Goal: Find specific page/section: Find specific page/section

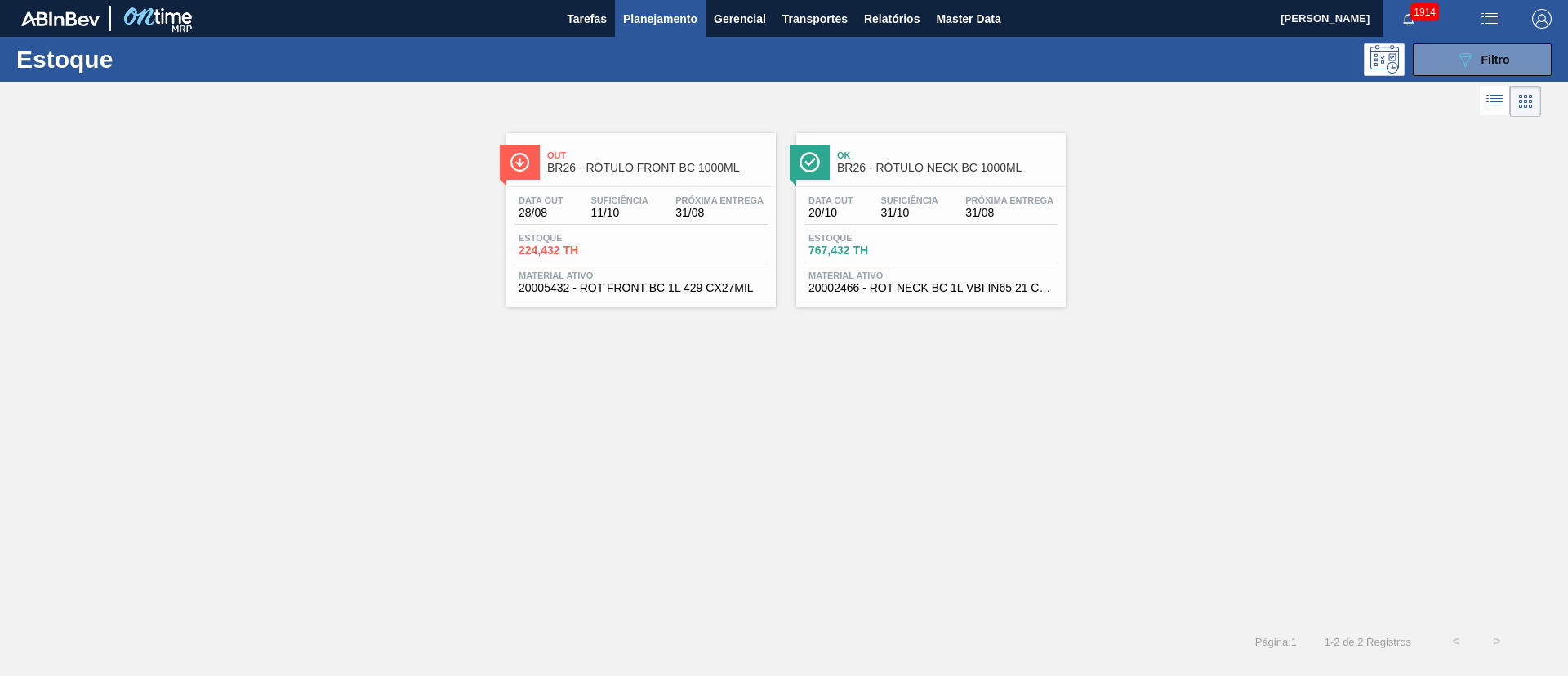
click at [1496, 68] on button "089F7B8B-B2A5-4AFE-B5C0-19BA573D28AC Filtro" at bounding box center [1482, 59] width 139 height 33
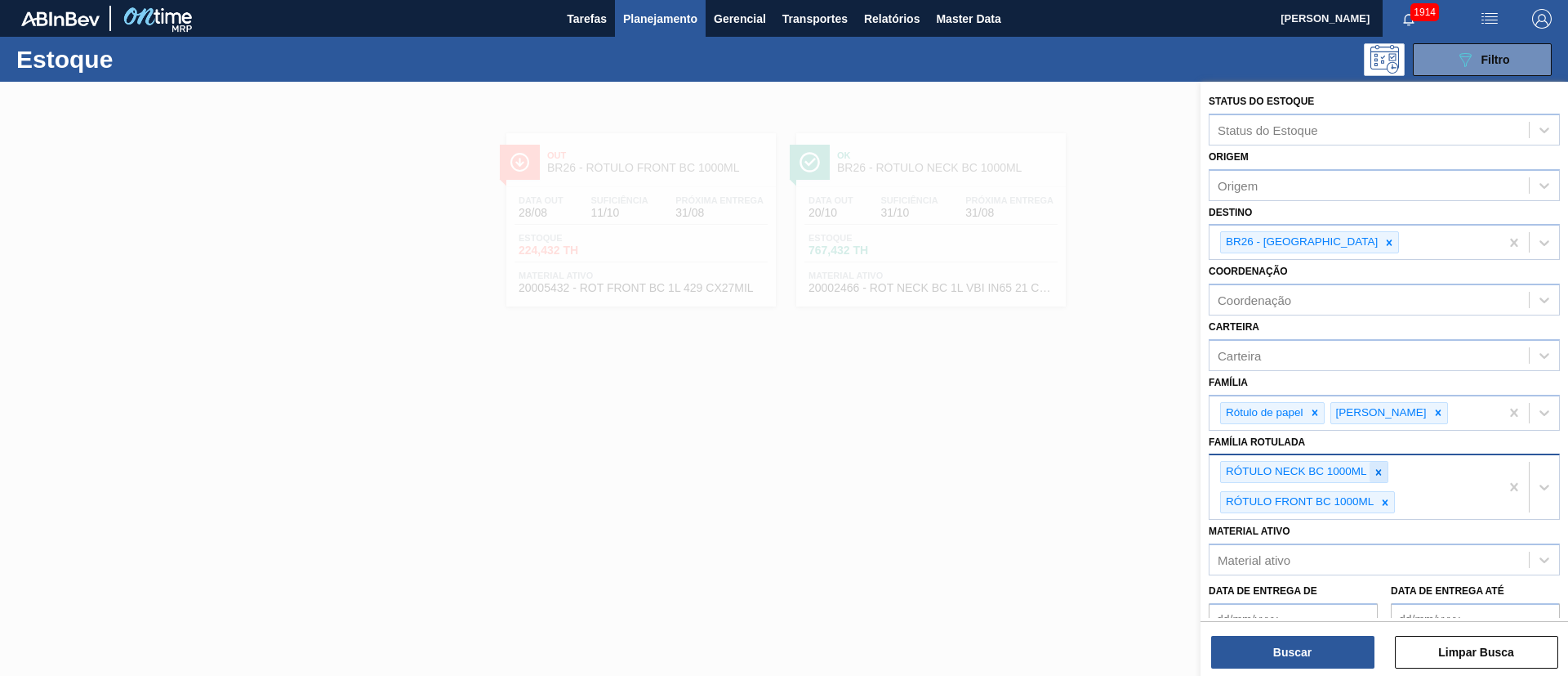
click at [1385, 470] on div at bounding box center [1378, 471] width 18 height 20
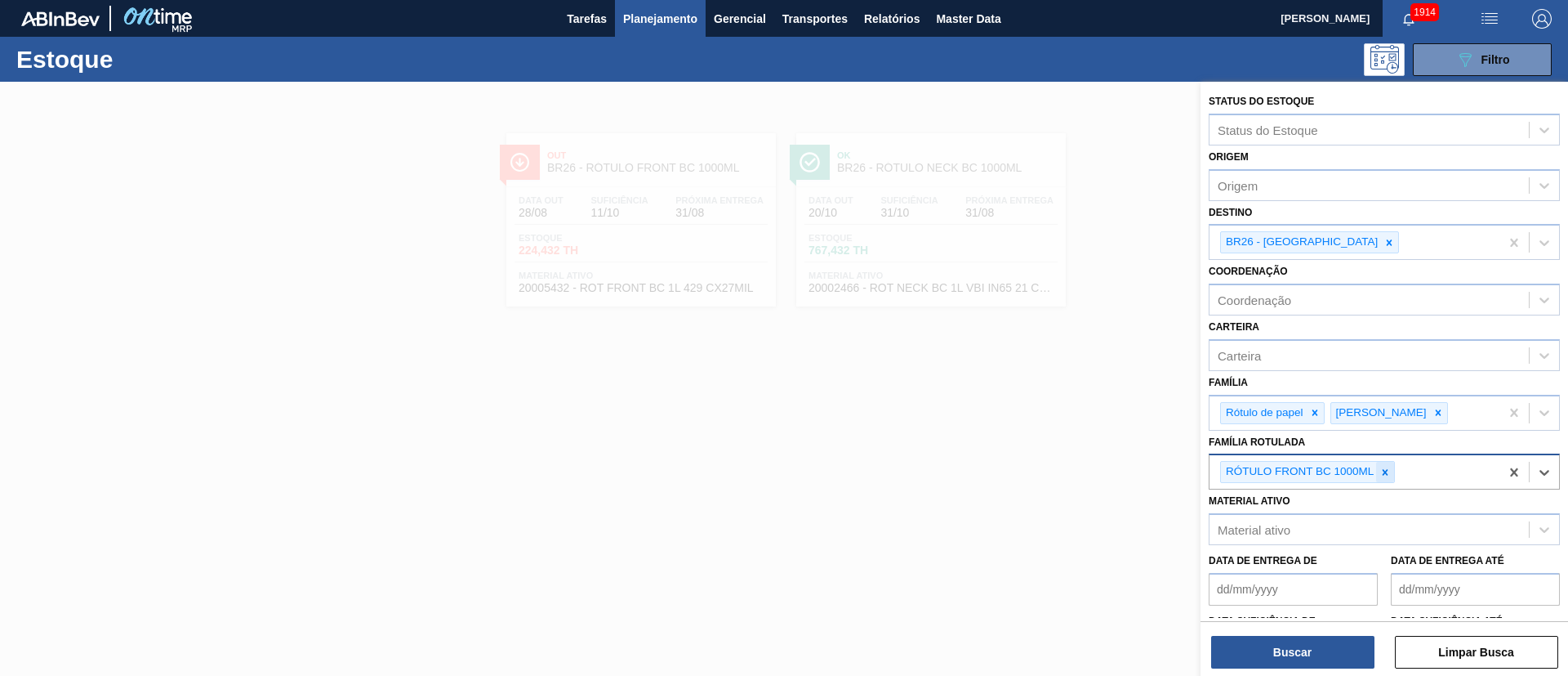
click at [1386, 474] on icon at bounding box center [1385, 472] width 12 height 12
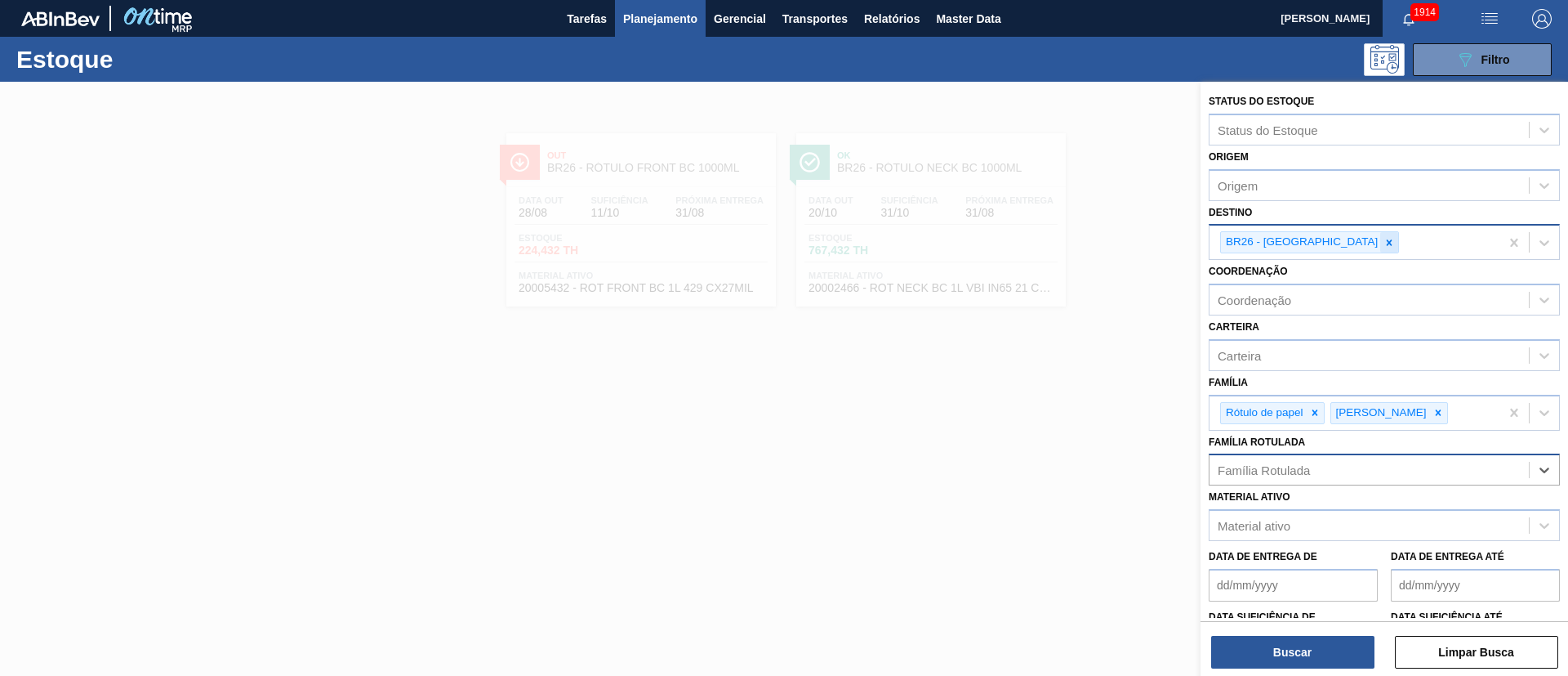
click at [1387, 240] on icon at bounding box center [1390, 242] width 5 height 5
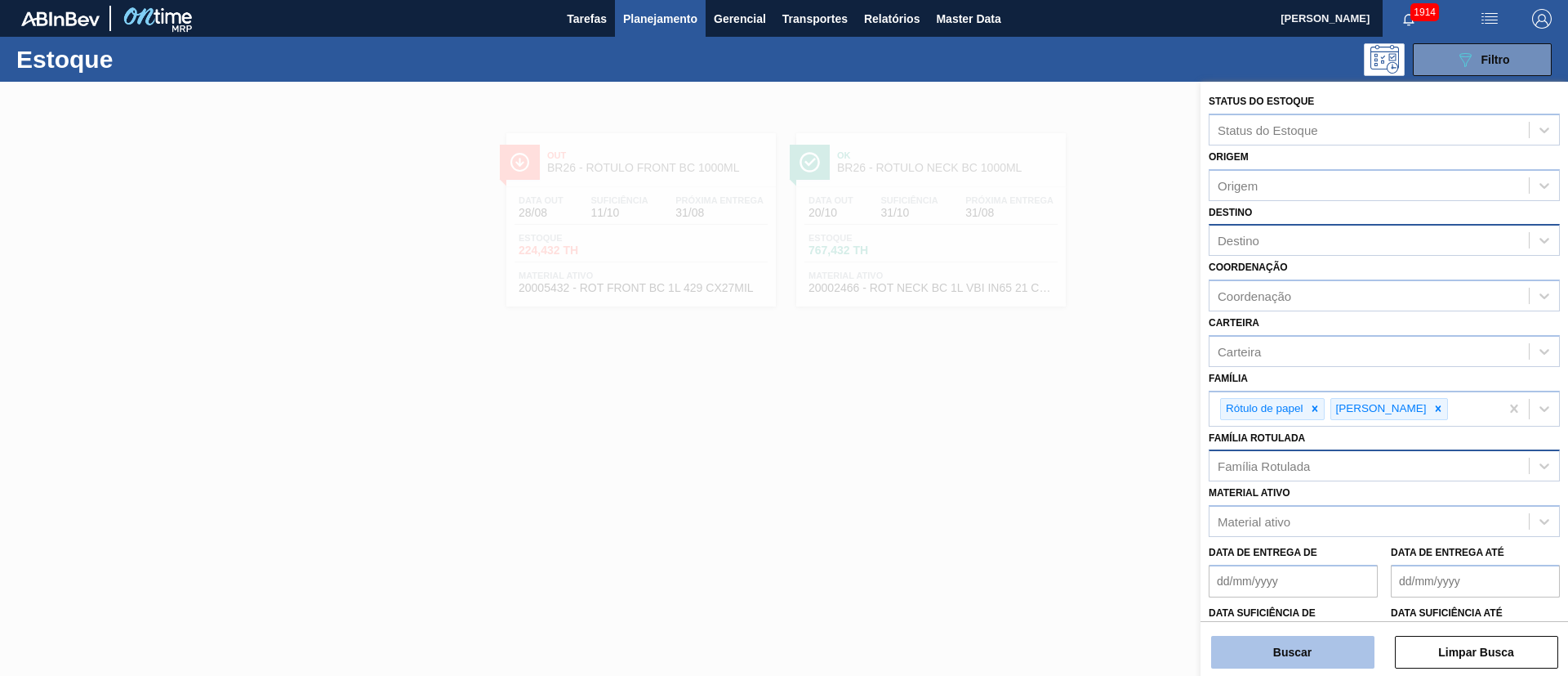
click at [1291, 660] on button "Buscar" at bounding box center [1292, 651] width 163 height 33
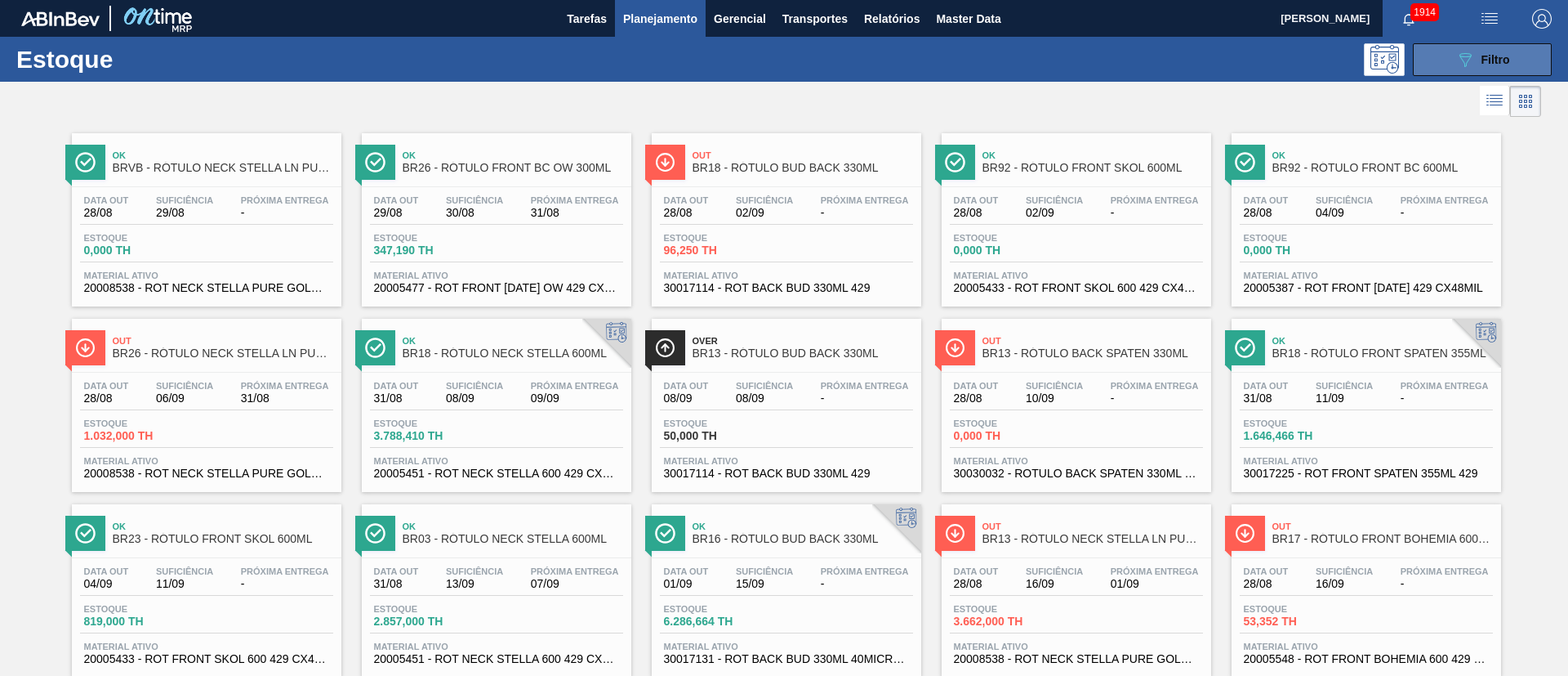
click at [1490, 66] on div "089F7B8B-B2A5-4AFE-B5C0-19BA573D28AC Filtro" at bounding box center [1483, 59] width 55 height 19
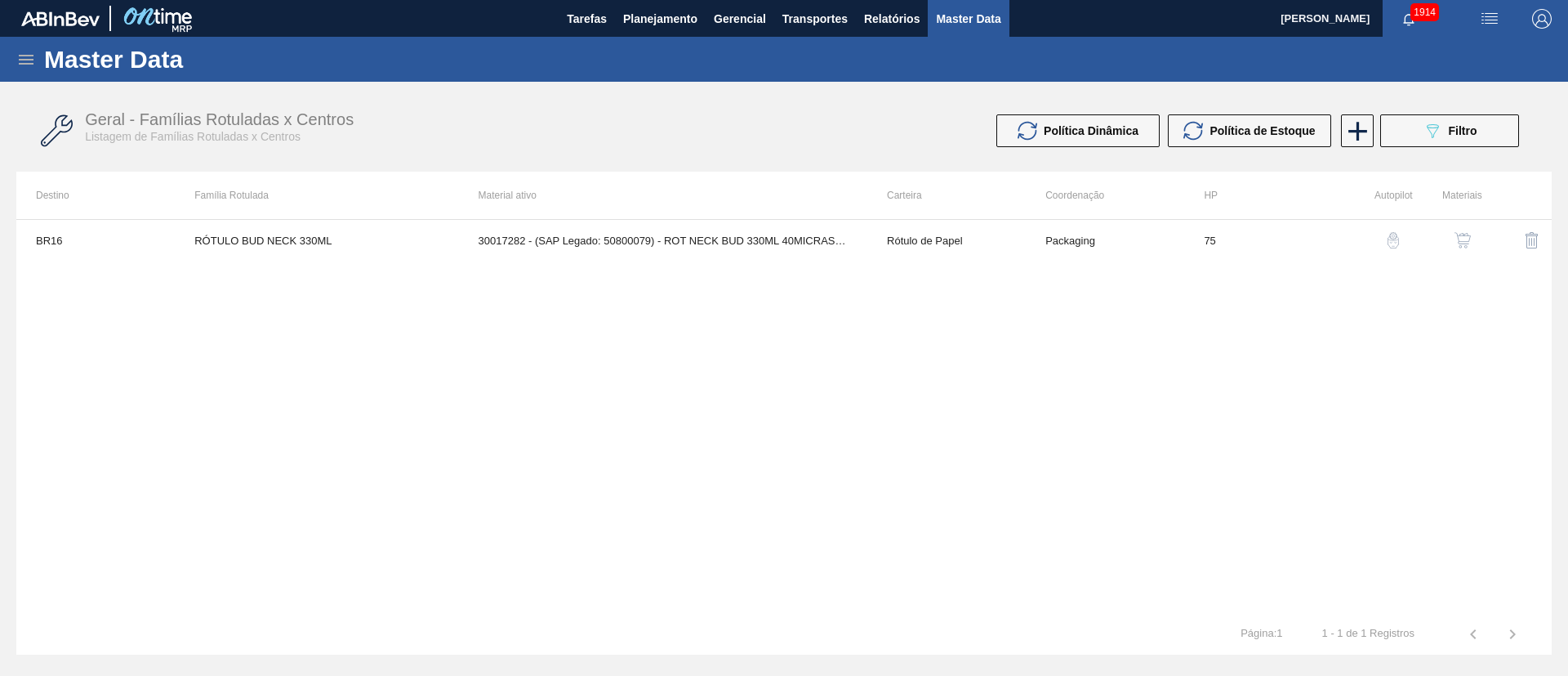
click at [26, 63] on icon at bounding box center [26, 59] width 15 height 10
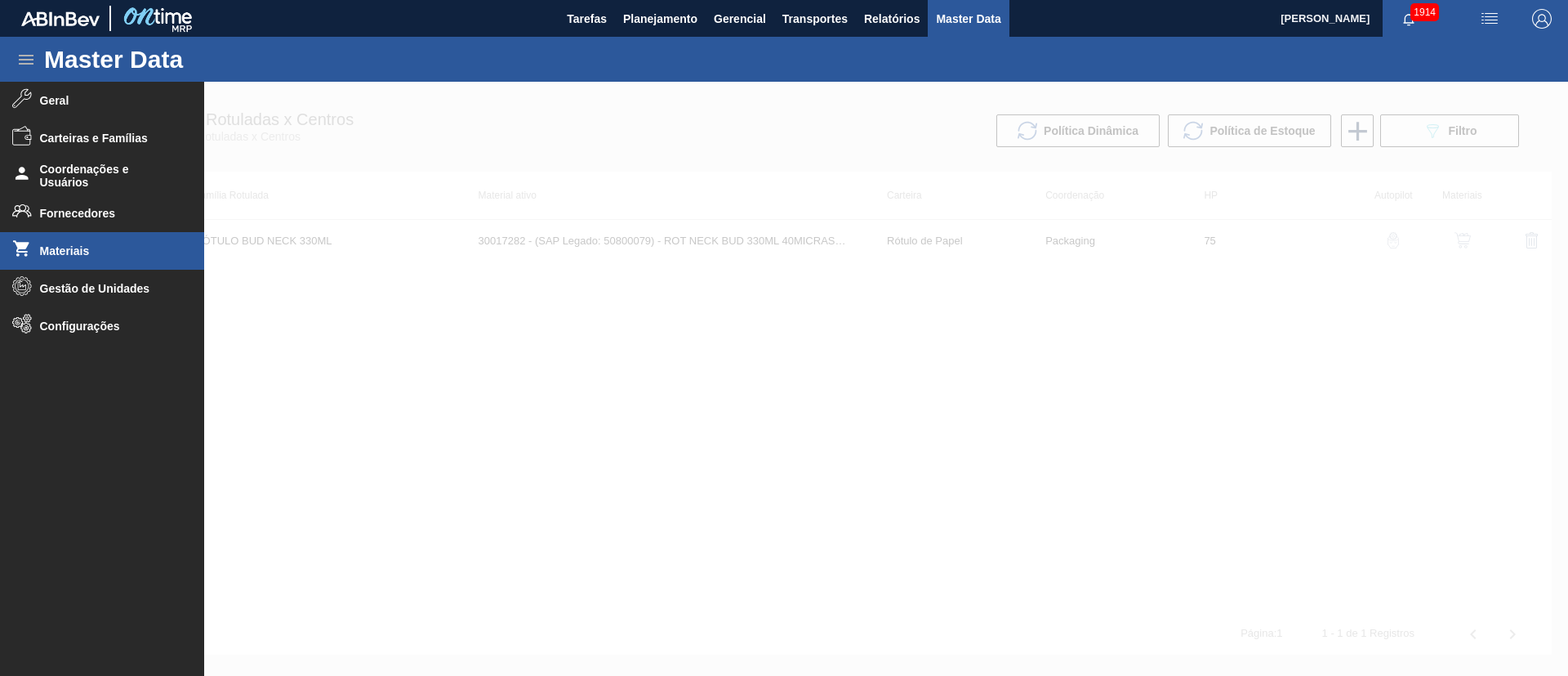
click at [109, 253] on span "Materiais" at bounding box center [107, 251] width 135 height 13
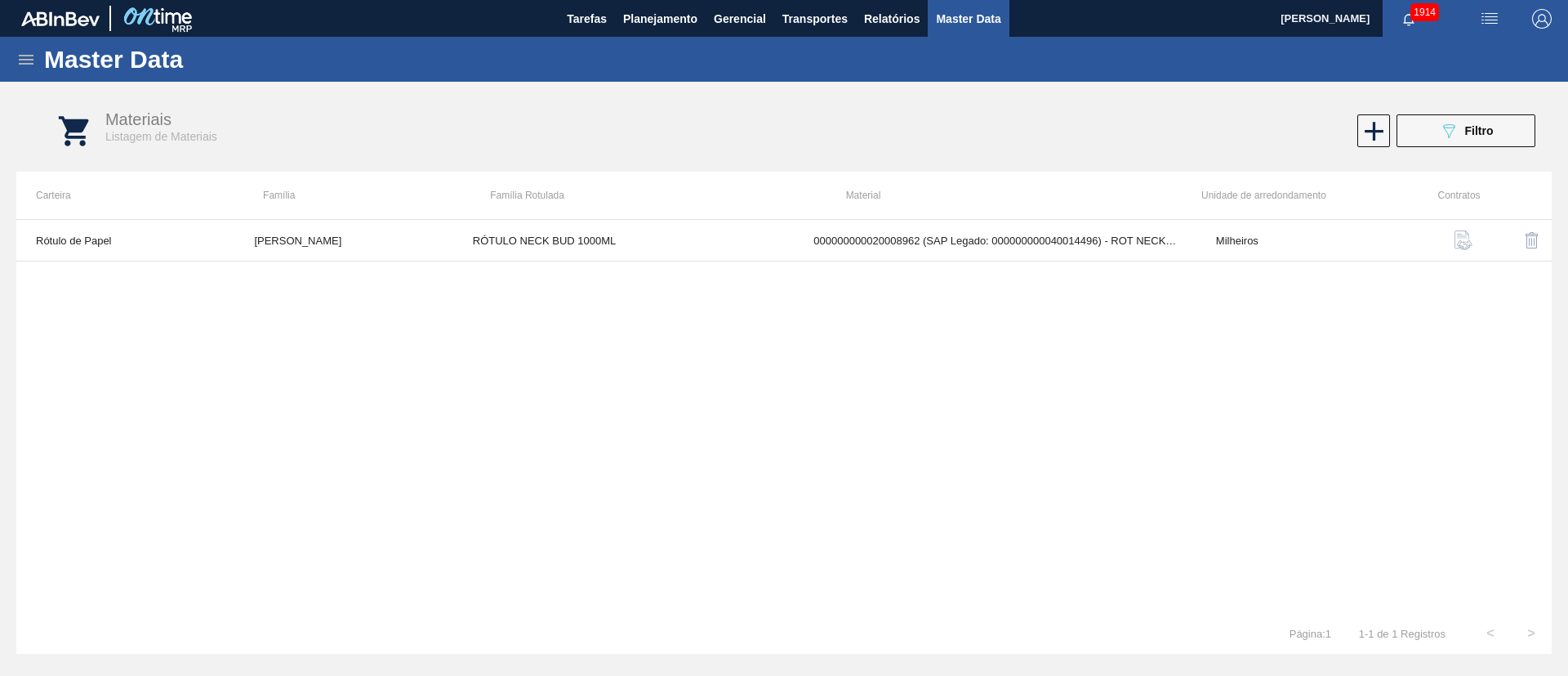
click at [25, 60] on icon at bounding box center [26, 59] width 19 height 19
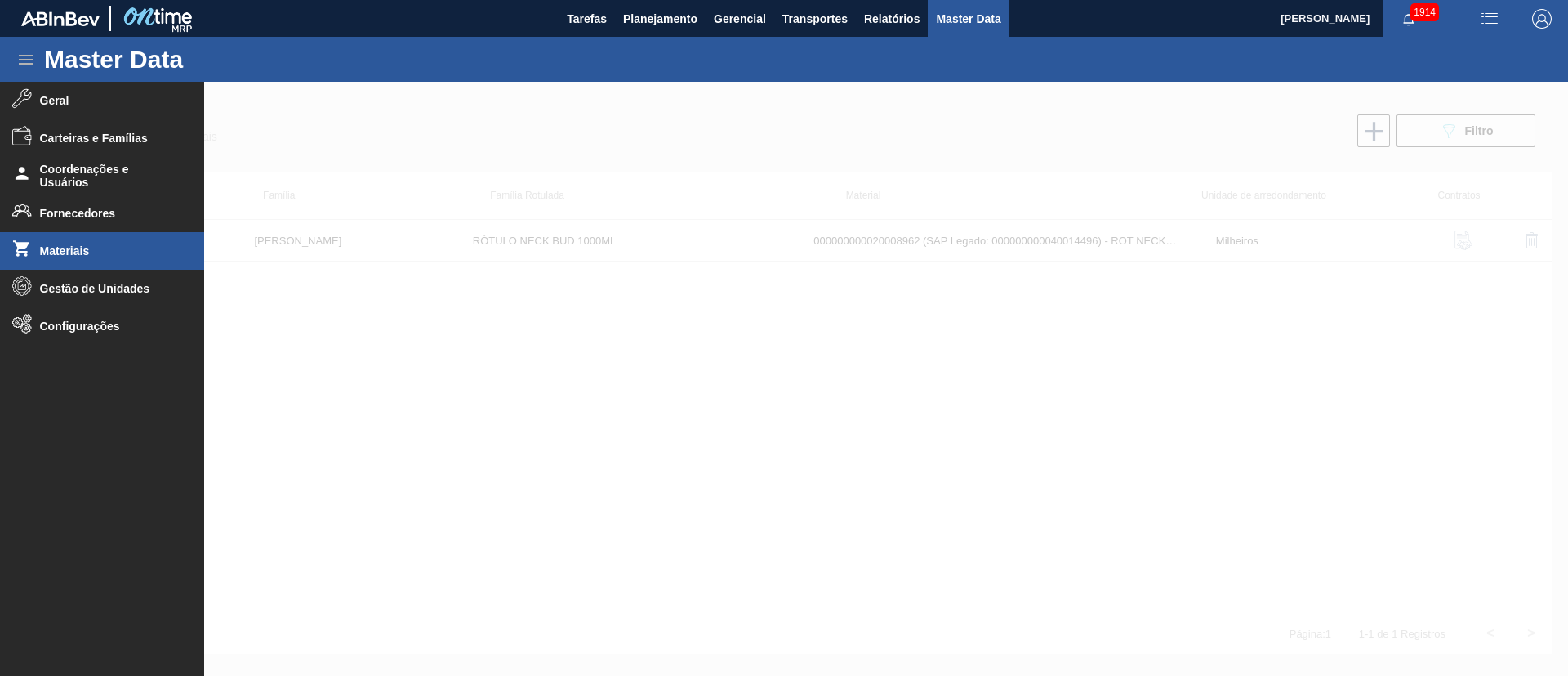
click at [102, 261] on li "Materiais" at bounding box center [102, 251] width 205 height 37
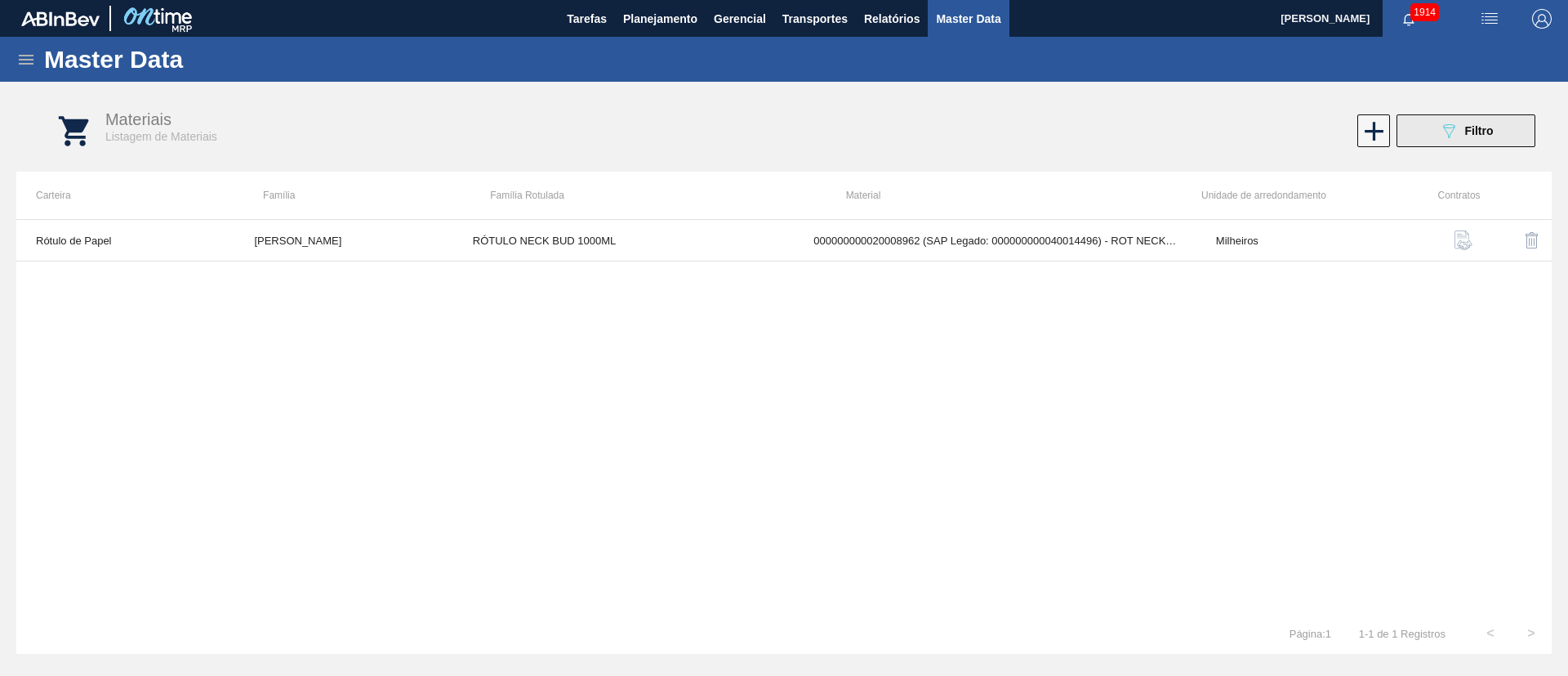
click at [1455, 120] on button "089F7B8B-B2A5-4AFE-B5C0-19BA573D28AC Filtro" at bounding box center [1466, 130] width 139 height 33
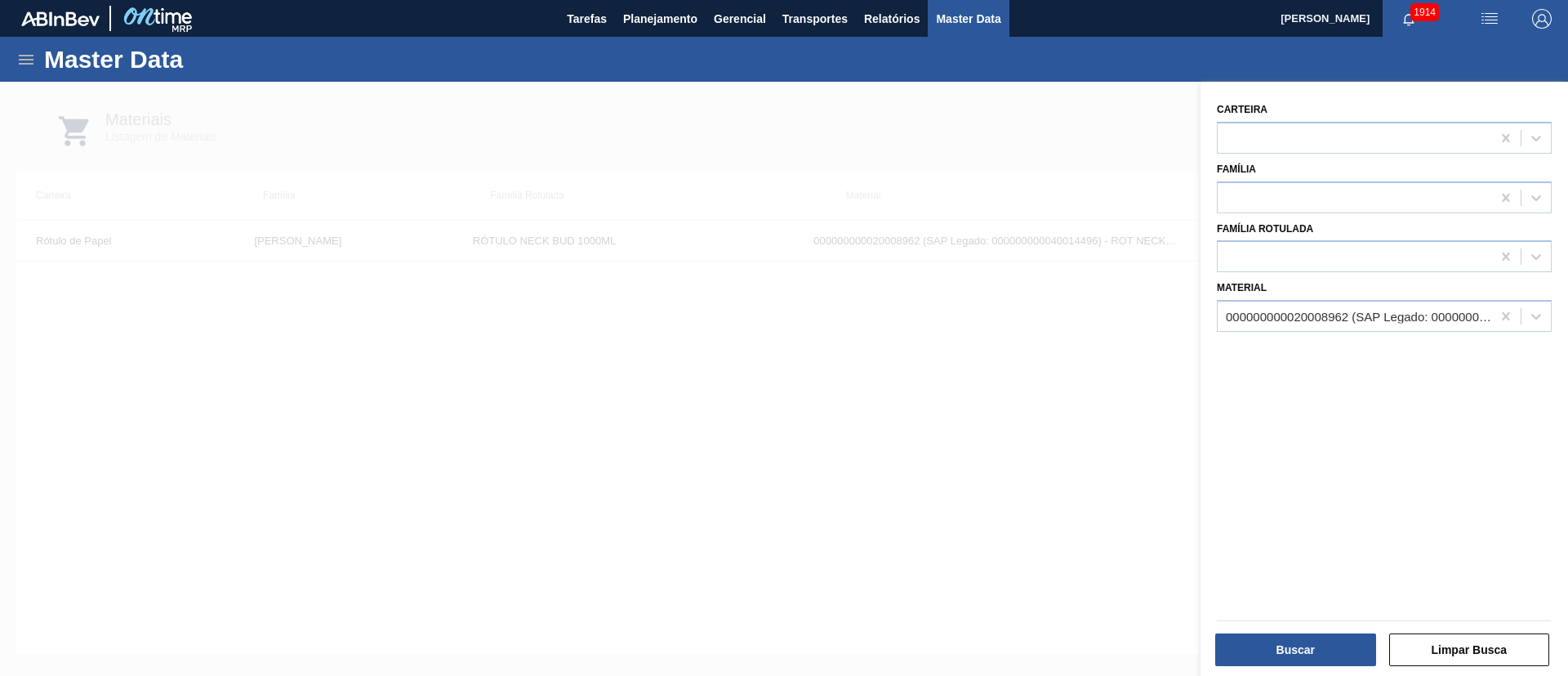
click at [1045, 297] on div at bounding box center [784, 419] width 1568 height 676
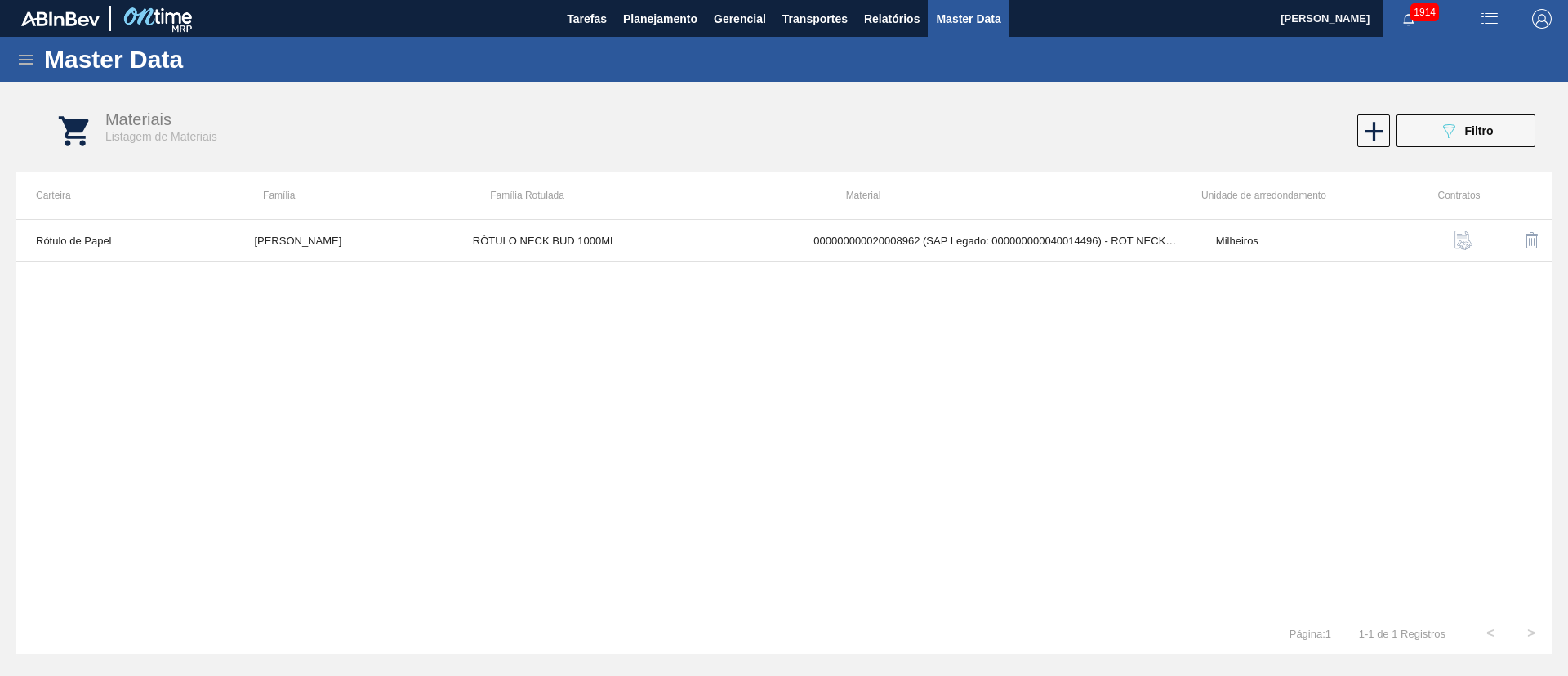
click at [1462, 237] on img "button" at bounding box center [1463, 240] width 19 height 19
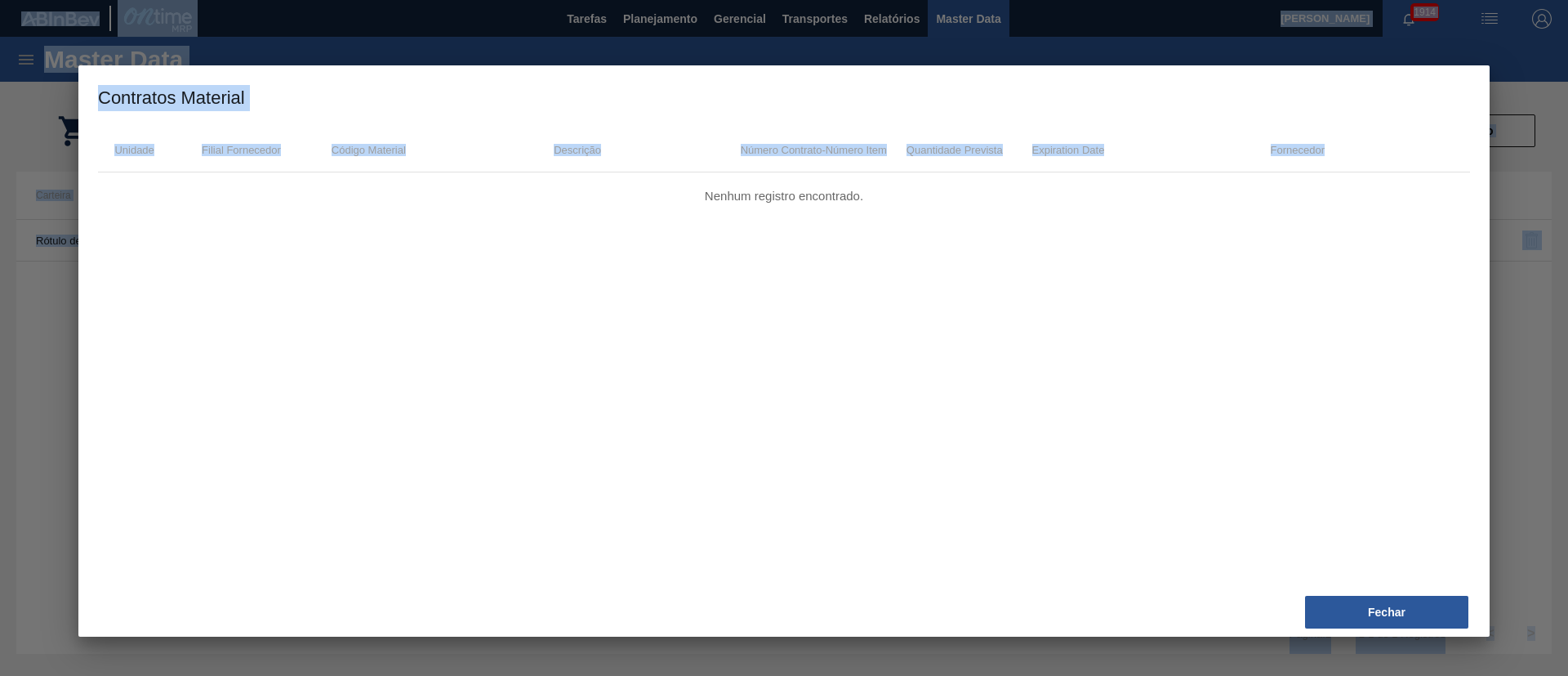
drag, startPoint x: 1379, startPoint y: 733, endPoint x: 1278, endPoint y: 733, distance: 101.0
click at [1278, 0] on html "Tarefas Planejamento Gerencial Transportes Relatórios Master Data Lucas Pondian…" at bounding box center [784, 0] width 1568 height 0
click at [1390, 620] on button "Fechar" at bounding box center [1387, 611] width 163 height 33
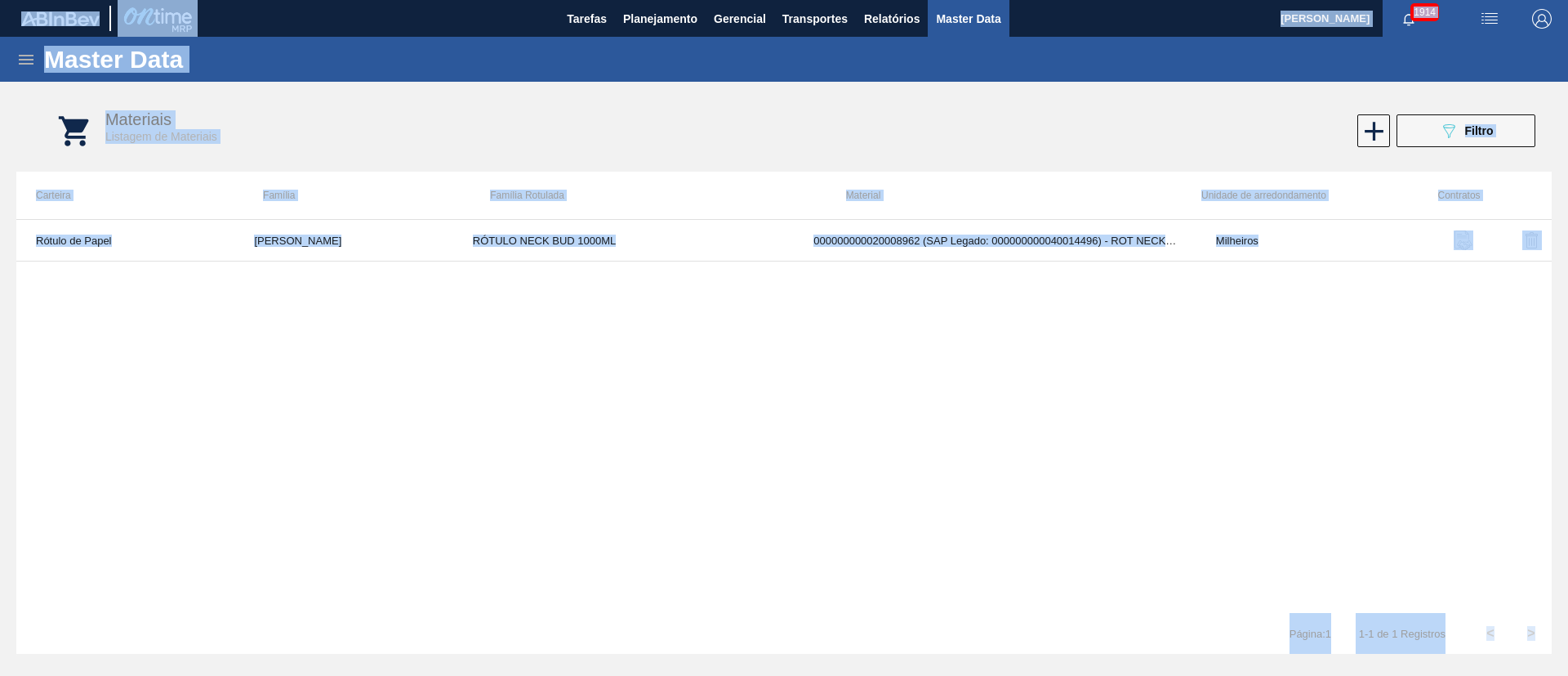
click at [244, 383] on div "Rótulo de Papel Rótulo Papel RÓTULO NECK BUD 1000ML 000000000020008962 (SAP Leg…" at bounding box center [784, 416] width 1536 height 393
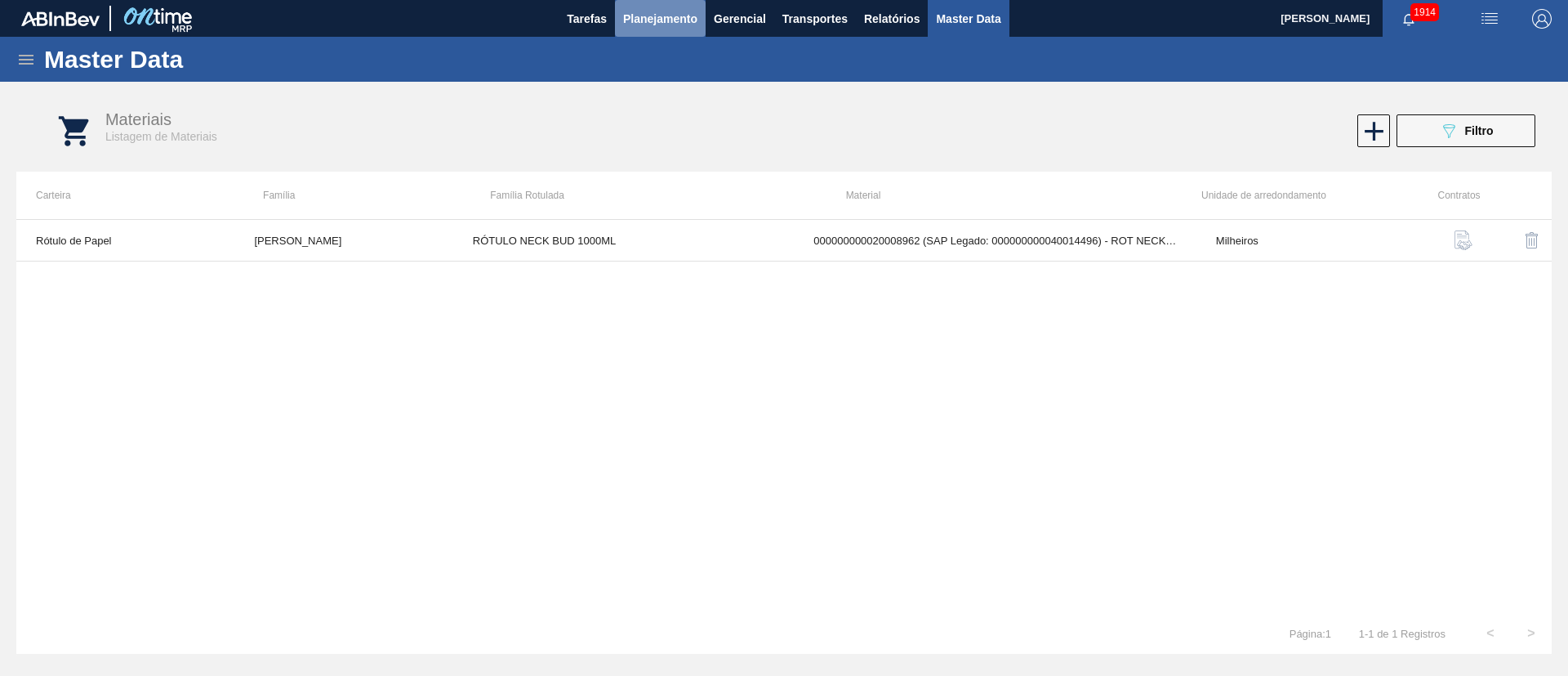
click at [645, 12] on span "Planejamento" at bounding box center [661, 19] width 74 height 19
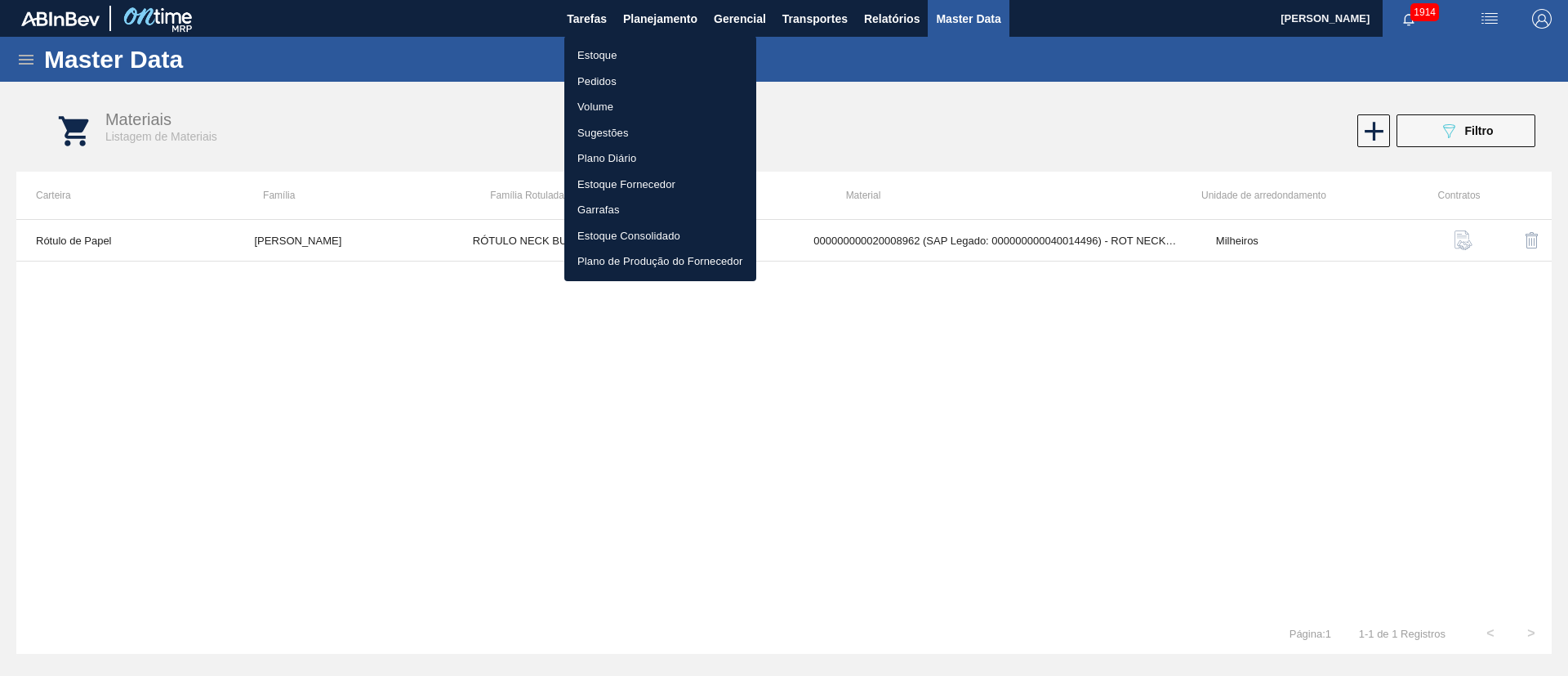
click at [610, 59] on li "Estoque" at bounding box center [660, 56] width 192 height 27
